Goal: Task Accomplishment & Management: Use online tool/utility

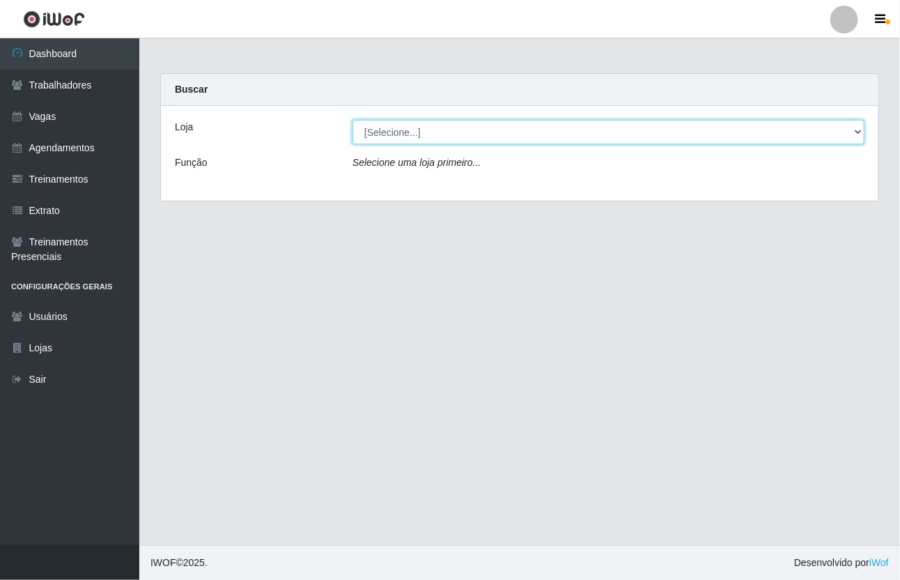
click at [850, 130] on select "[Selecione...] [GEOGRAPHIC_DATA]" at bounding box center [609, 132] width 512 height 24
select select "65"
click at [353, 120] on select "[Selecione...] [GEOGRAPHIC_DATA]" at bounding box center [609, 132] width 512 height 24
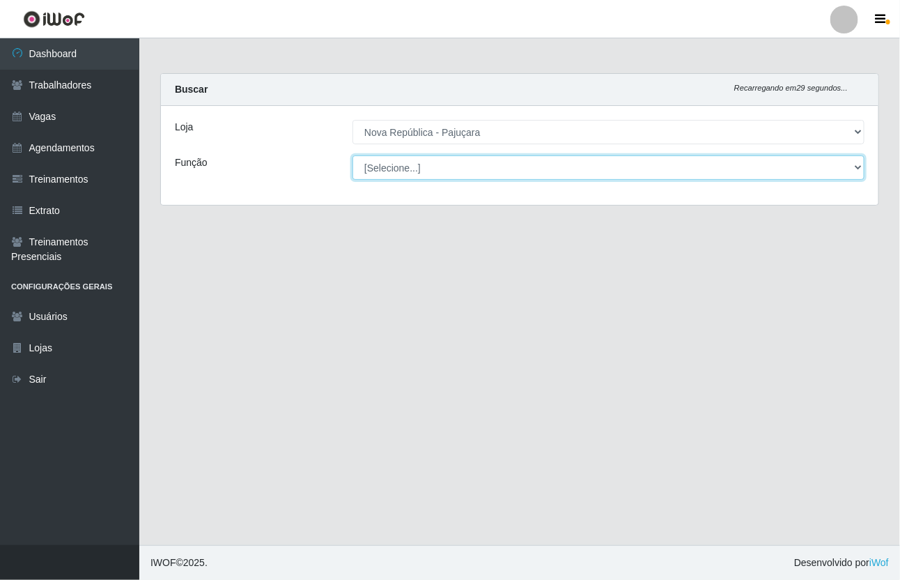
click at [854, 162] on select "[Selecione...] Balconista Operador de Caixa Repositor" at bounding box center [609, 167] width 512 height 24
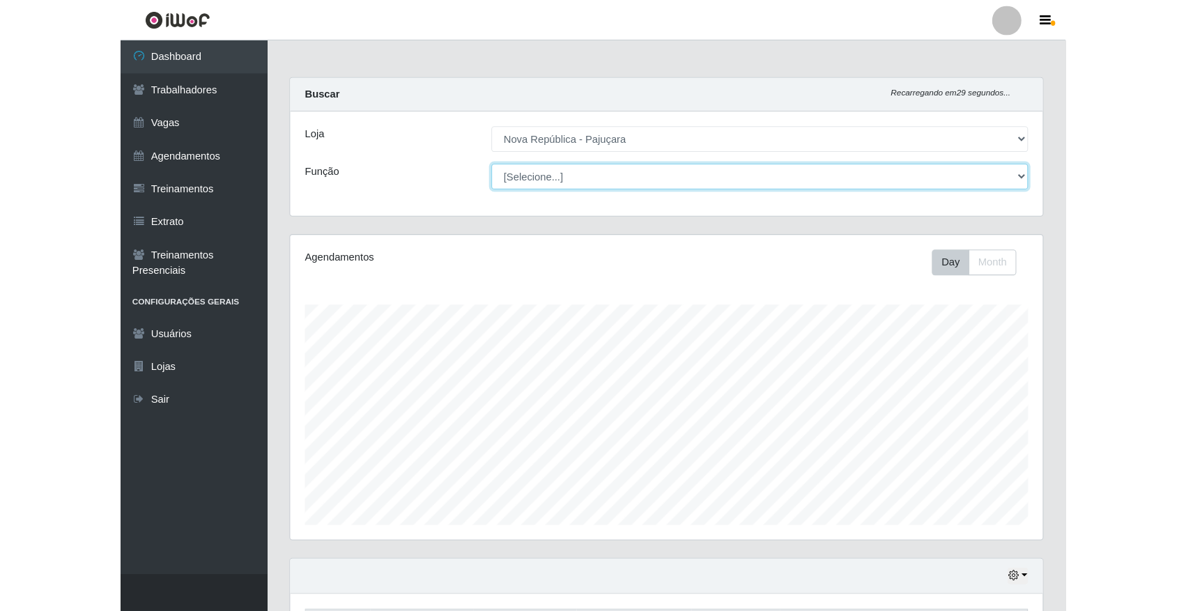
scroll to position [290, 714]
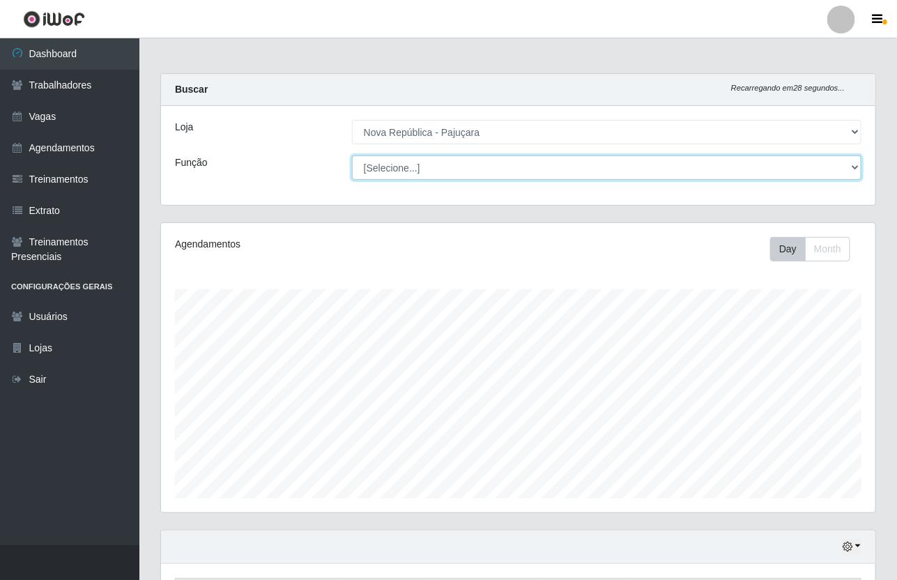
select select "22"
click at [352, 155] on select "[Selecione...] Balconista Operador de Caixa Repositor" at bounding box center [606, 167] width 509 height 24
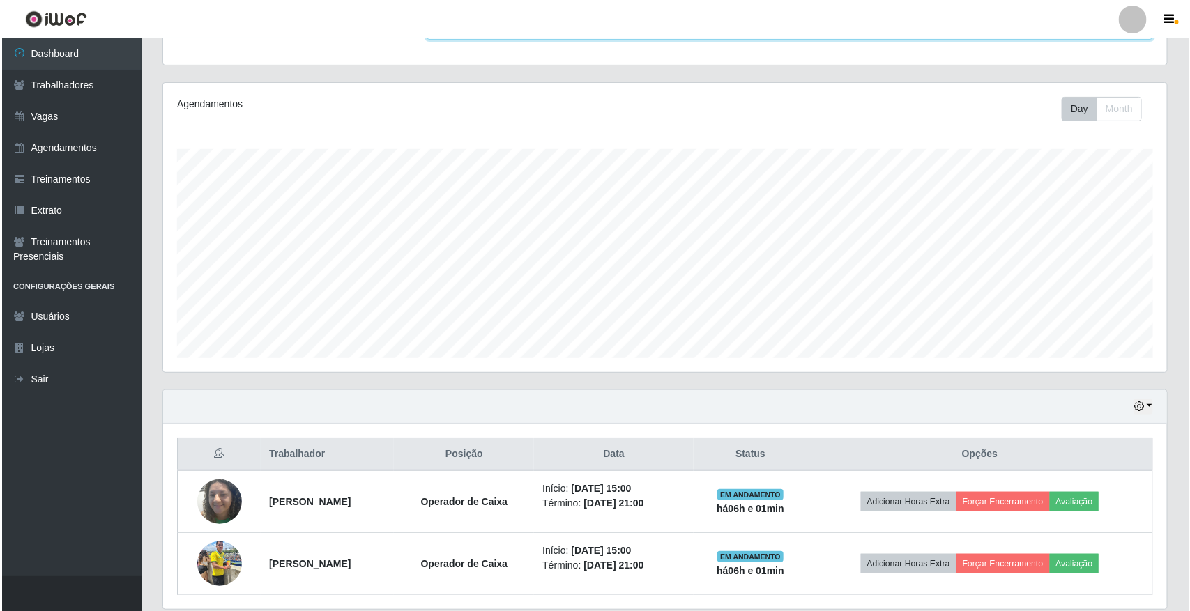
scroll to position [192, 0]
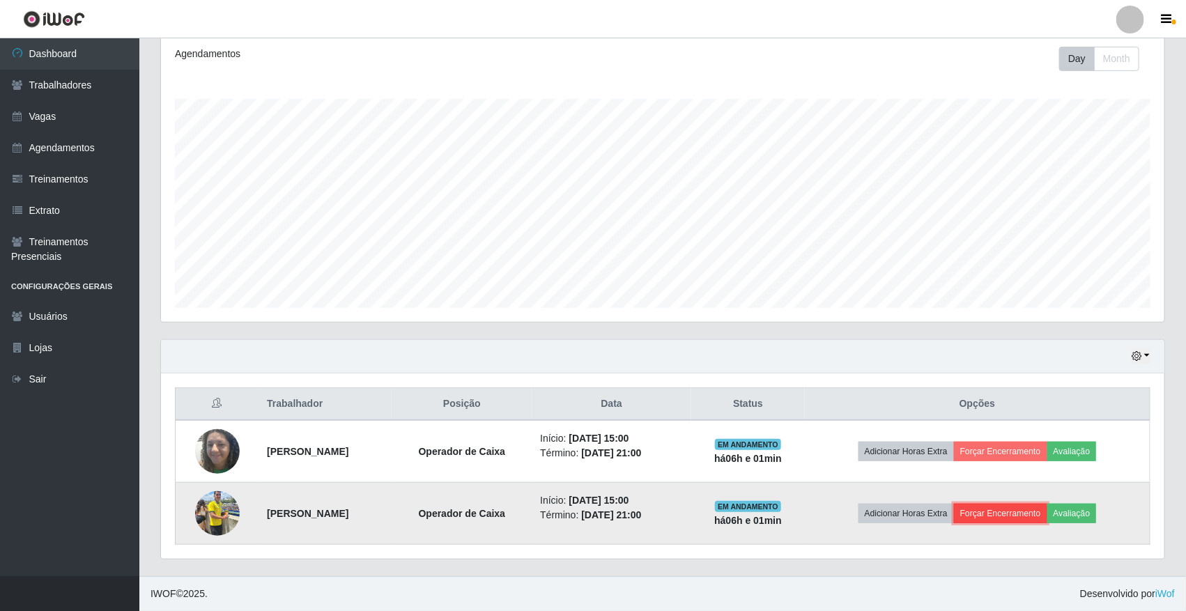
click at [900, 506] on button "Forçar Encerramento" at bounding box center [1000, 514] width 93 height 20
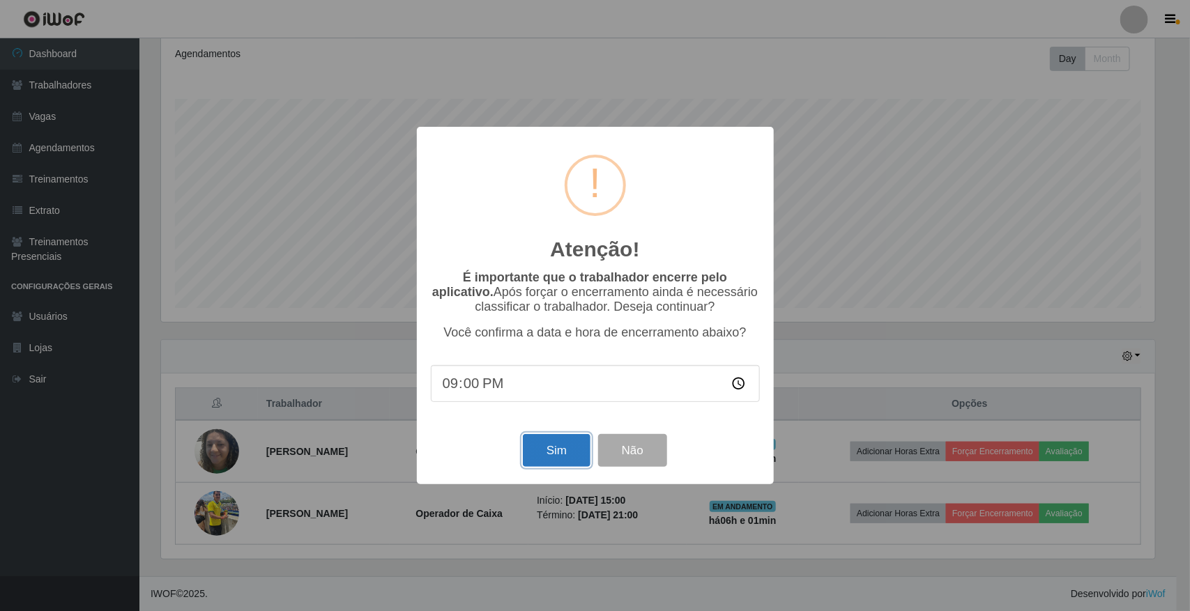
click at [562, 452] on button "Sim" at bounding box center [557, 450] width 68 height 33
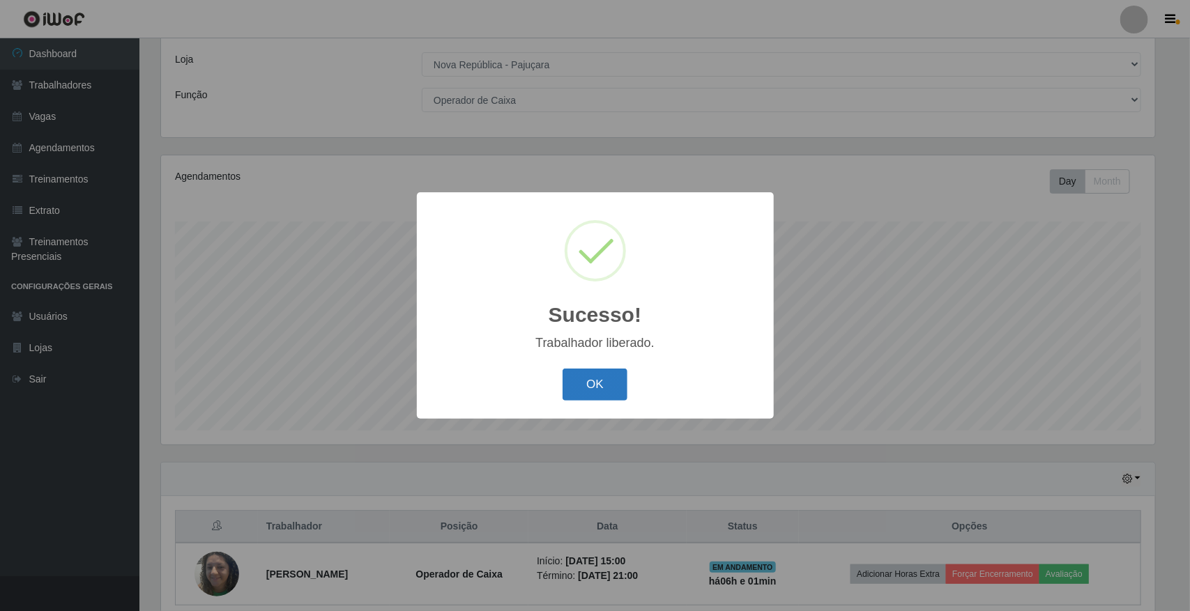
click at [598, 387] on button "OK" at bounding box center [594, 385] width 65 height 33
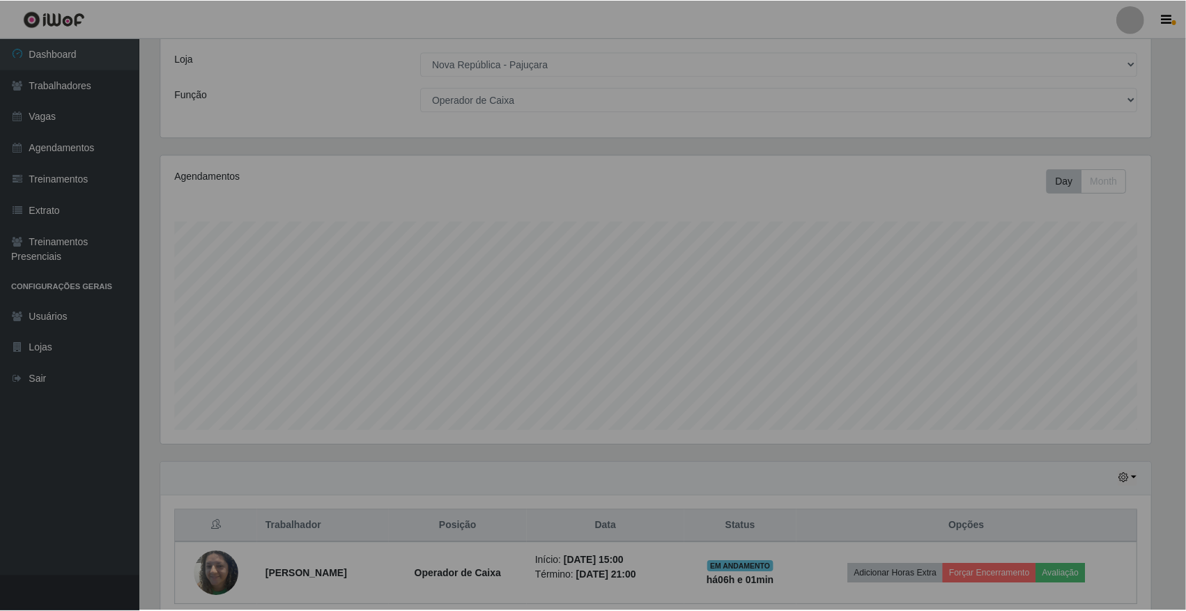
scroll to position [290, 1003]
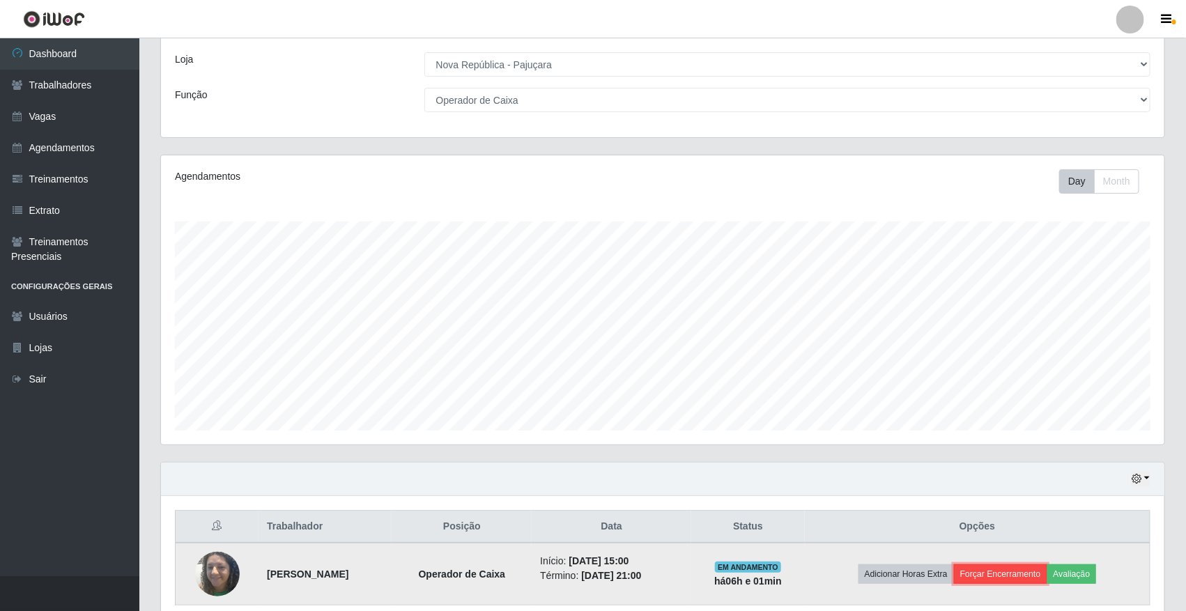
click at [900, 568] on button "Forçar Encerramento" at bounding box center [1000, 574] width 93 height 20
click at [900, 572] on button "Forçar Encerramento" at bounding box center [1000, 574] width 93 height 20
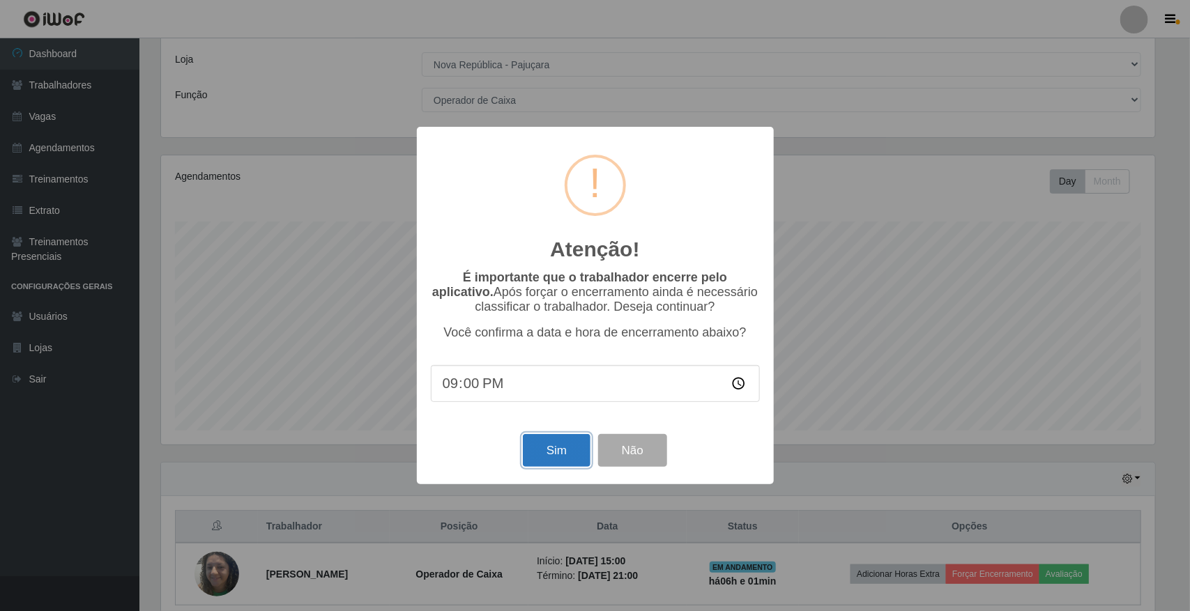
click at [563, 445] on button "Sim" at bounding box center [557, 450] width 68 height 33
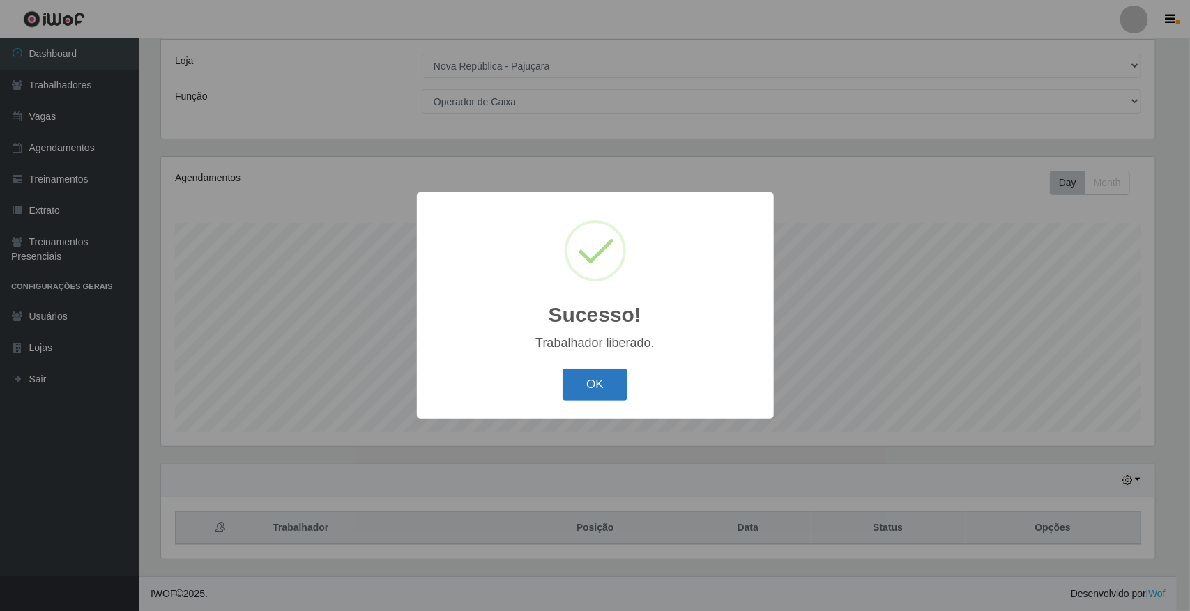
click at [615, 389] on button "OK" at bounding box center [594, 385] width 65 height 33
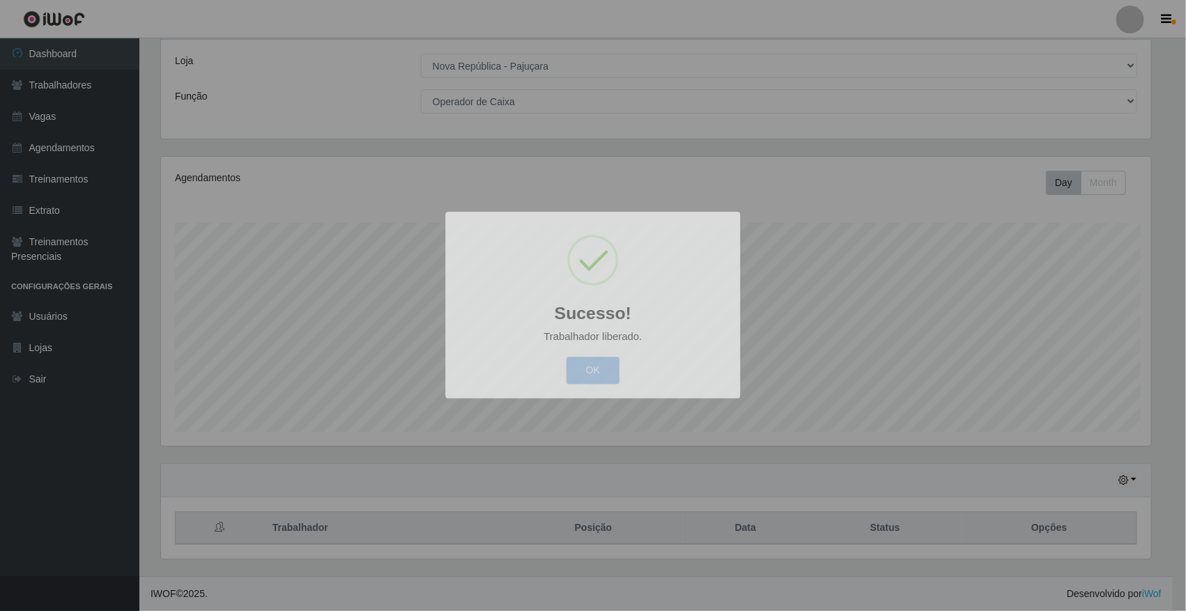
scroll to position [290, 1003]
